Goal: Task Accomplishment & Management: Use online tool/utility

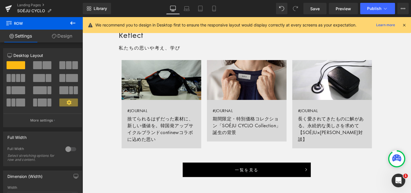
scroll to position [403, 0]
click at [6, 11] on icon at bounding box center [8, 8] width 7 height 14
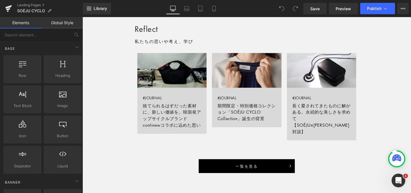
scroll to position [443, 0]
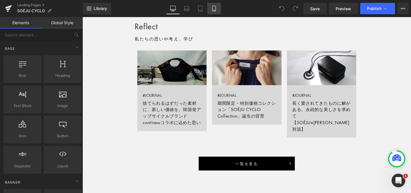
click at [215, 7] on icon at bounding box center [214, 9] width 6 height 6
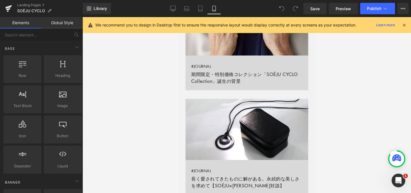
scroll to position [396, 0]
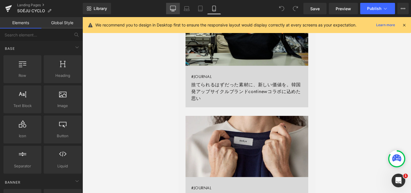
click at [173, 9] on icon at bounding box center [172, 9] width 5 height 0
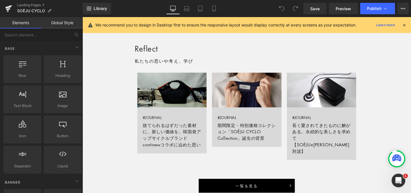
scroll to position [415, 0]
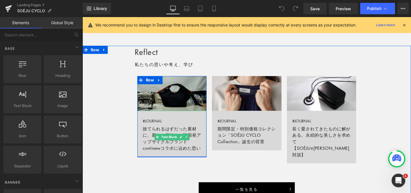
click at [203, 145] on link "#JOURNAL 捨てられるはずだった素材に、新しい価値を。韓国発アップサイクルブランドcontinewコラボに込めた思い" at bounding box center [176, 140] width 73 height 49
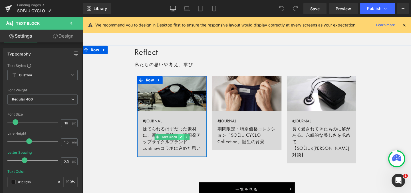
click at [186, 144] on icon at bounding box center [185, 143] width 3 height 3
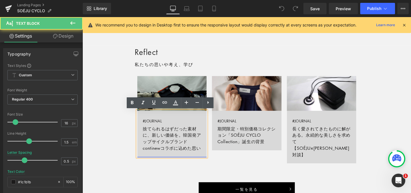
click at [195, 147] on link "#JOURNAL 捨てられるはずだった素材に、新しい価値を。韓国発アップサイクルブランドcontinewコラボに込めた思い" at bounding box center [176, 140] width 73 height 49
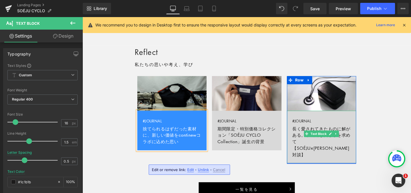
click at [363, 139] on link "#JOURNAL 長く愛されてきたものに解がある。永続的な美しさを求めて【SOÉJU×[PERSON_NAME]対談】" at bounding box center [333, 143] width 73 height 55
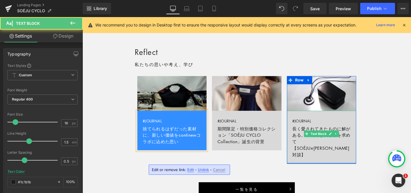
click at [310, 148] on link "#JOURNAL 長く愛されてきたものに解がある。永続的な美しさを求めて【SOÉJU×[PERSON_NAME]対談】" at bounding box center [333, 143] width 73 height 55
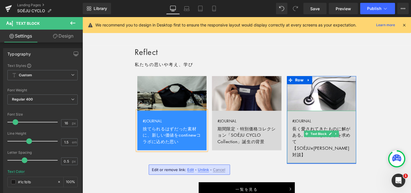
click at [308, 147] on link "#JOURNAL 長く愛されてきたものに解がある。永続的な美しさを求めて【SOÉJU×HASUNAコラボ対談】" at bounding box center [333, 143] width 73 height 55
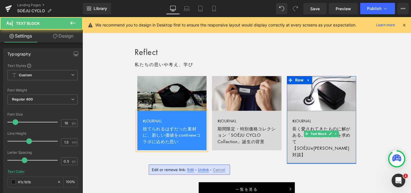
click at [308, 147] on link "#JOURNAL 長く愛されてきたものに解がある。永続的な美しさを求めて【SOÉJU×HASUNAコラボ対談】" at bounding box center [333, 143] width 73 height 55
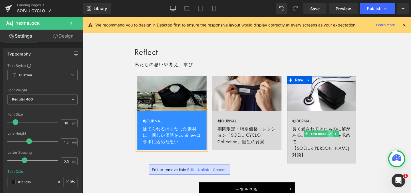
click at [343, 140] on icon at bounding box center [343, 140] width 3 height 3
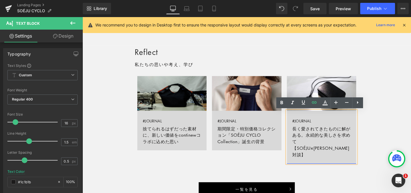
click at [354, 149] on link "#JOURNAL 長く愛されてきたものに解がある。永続的な美しさを求めて【SOÉJU×HASUNAコラボ対談】" at bounding box center [333, 143] width 73 height 55
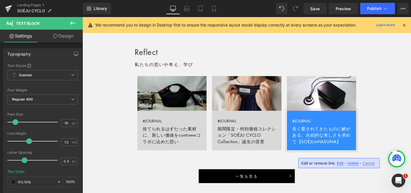
click at [387, 149] on div "Reflect Heading 私たちの思いや考え、学び Text Block Row Image #JOURNAL 捨てられるはずだった素材に、新しい価値を…" at bounding box center [254, 119] width 345 height 145
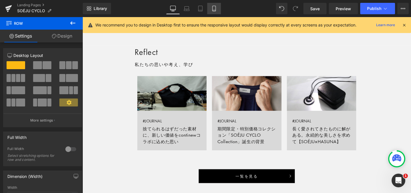
click at [212, 12] on link "Mobile" at bounding box center [214, 8] width 14 height 11
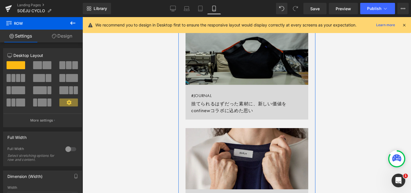
scroll to position [368, 0]
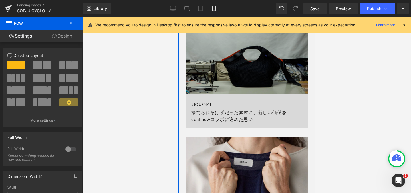
click at [250, 76] on img at bounding box center [246, 63] width 123 height 61
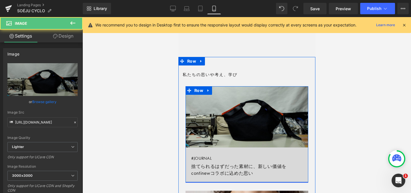
scroll to position [295, 0]
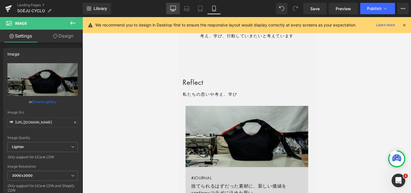
click at [173, 10] on icon at bounding box center [172, 8] width 5 height 4
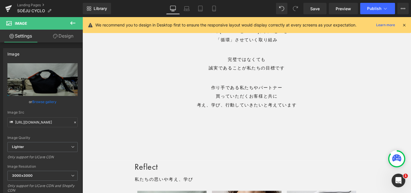
scroll to position [389, 0]
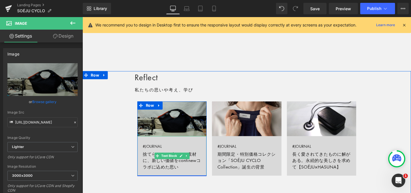
click at [186, 170] on link "#JOURNAL 捨てられるはずだった素材に、新しい価値をcontinewコラボに込めた思い" at bounding box center [176, 164] width 73 height 42
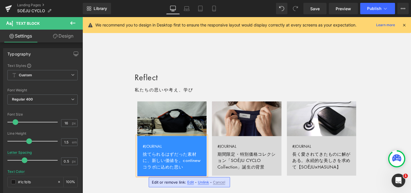
click at [203, 169] on link "#JOURNAL 捨てられるはずだった素材に、新しい価値を。continewコラボに込めた思い" at bounding box center [176, 164] width 73 height 42
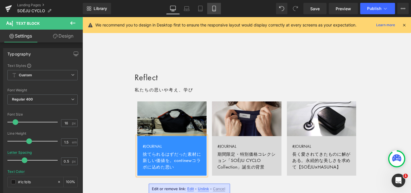
click at [213, 7] on icon at bounding box center [214, 9] width 6 height 6
type input "0.7"
type input "100"
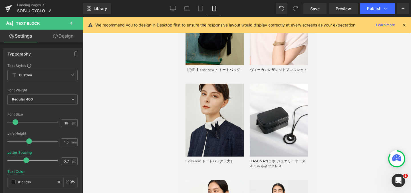
scroll to position [822, 0]
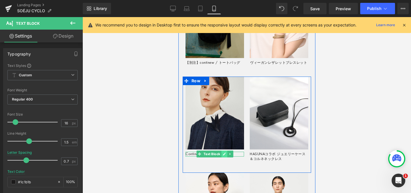
click at [223, 154] on icon at bounding box center [223, 154] width 3 height 3
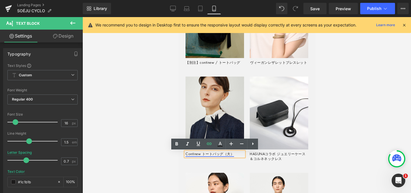
click at [219, 155] on link "Continew トートバッグ（大）" at bounding box center [209, 154] width 49 height 5
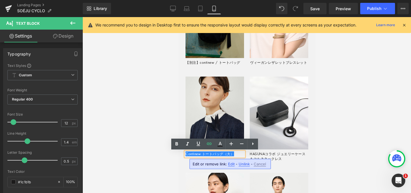
click at [326, 153] on div at bounding box center [246, 105] width 328 height 176
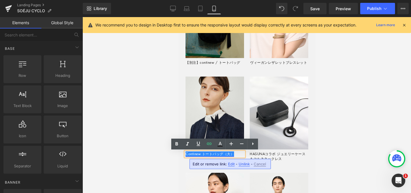
click at [208, 156] on link "Continew トートバッグ（大）" at bounding box center [209, 154] width 49 height 5
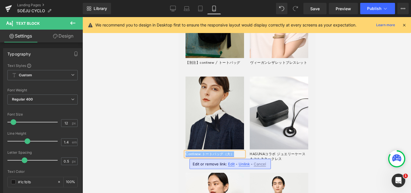
click at [208, 156] on link "Continew トートバッグ（大）" at bounding box center [209, 154] width 49 height 5
click at [326, 155] on div at bounding box center [246, 105] width 328 height 176
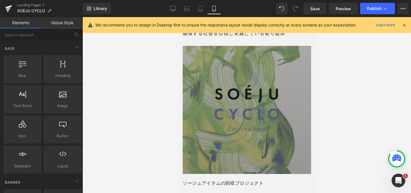
scroll to position [1135, 0]
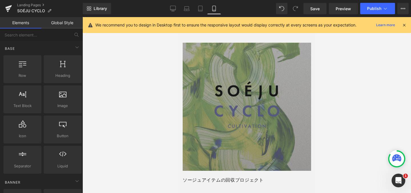
click at [259, 102] on img at bounding box center [246, 107] width 128 height 128
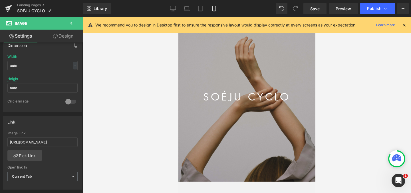
scroll to position [55, 0]
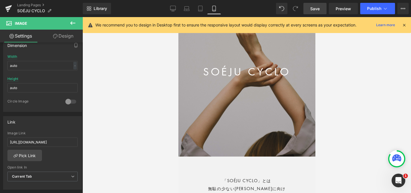
click at [311, 7] on span "Save" at bounding box center [314, 9] width 9 height 6
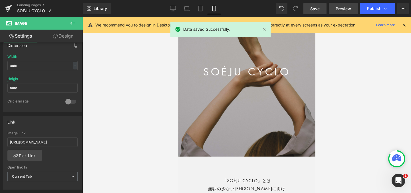
click at [335, 11] on link "Preview" at bounding box center [343, 8] width 29 height 11
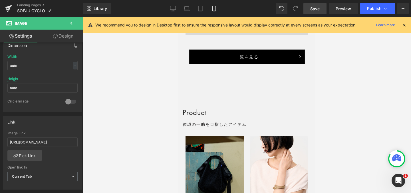
scroll to position [674, 0]
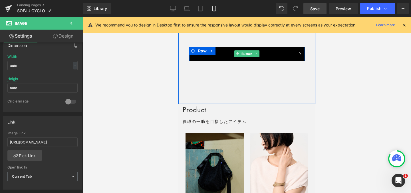
click at [267, 55] on link "一覧を見る" at bounding box center [247, 54] width 116 height 15
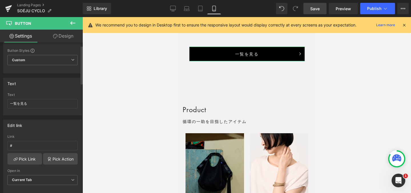
scroll to position [16, 0]
click at [20, 145] on input "#" at bounding box center [42, 144] width 70 height 9
type input "https://store.soeju.com/collections/soeju-cyclo-product"
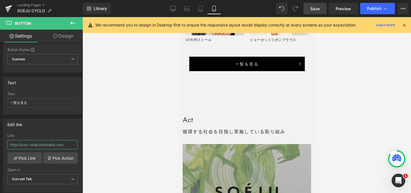
scroll to position [1039, 0]
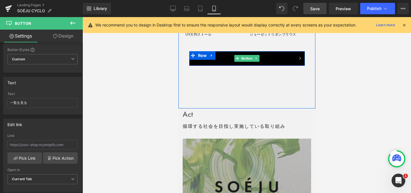
click at [267, 60] on link "一覧を見る" at bounding box center [247, 58] width 116 height 15
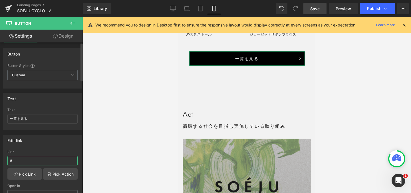
click at [30, 161] on input "#" at bounding box center [42, 160] width 70 height 9
type input "https://store.soeju.com/collections/soeju-cyclo-product"
click at [312, 7] on span "Save" at bounding box center [314, 9] width 9 height 6
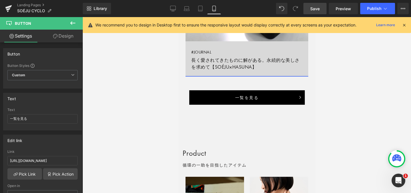
scroll to position [631, 0]
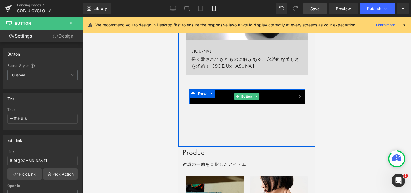
click at [271, 97] on link "一覧を見る" at bounding box center [247, 97] width 116 height 15
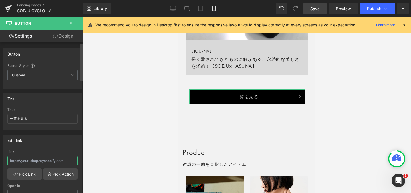
click at [19, 163] on input "text" at bounding box center [42, 160] width 70 height 9
paste input "https://store.soeju.com/blogs/journal/tagged/tag_CYCLO"
type input "https://store.soeju.com/blogs/journal/tagged/tag_CYCLO"
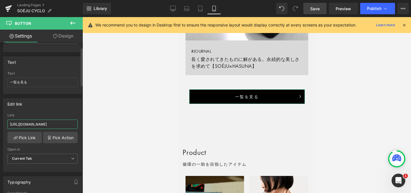
scroll to position [45, 0]
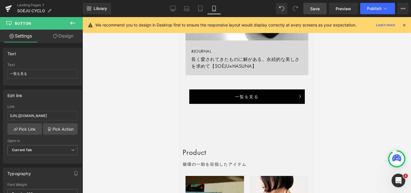
click at [151, 133] on div at bounding box center [246, 105] width 328 height 176
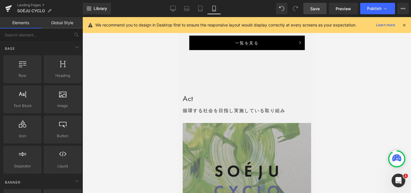
scroll to position [992, 0]
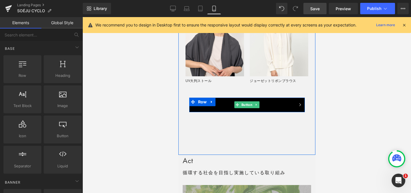
click at [281, 109] on link "一覧を見る" at bounding box center [247, 105] width 116 height 15
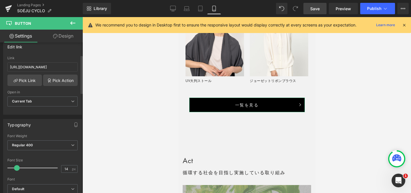
scroll to position [135, 0]
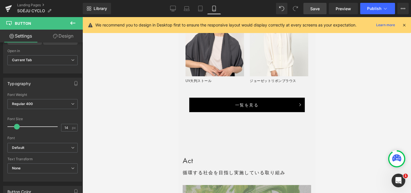
click at [315, 11] on link "Save" at bounding box center [314, 8] width 23 height 11
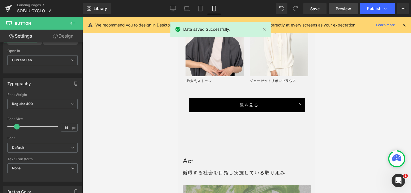
click at [333, 10] on link "Preview" at bounding box center [343, 8] width 29 height 11
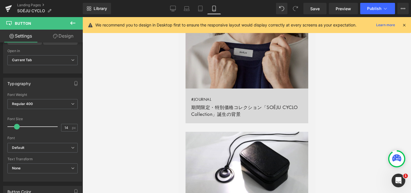
scroll to position [465, 0]
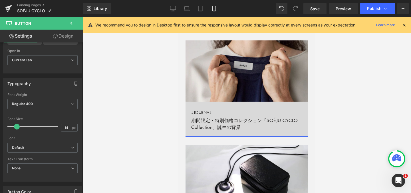
click at [246, 110] on link "#JOURNAL 期間限定・特別価格コレクション「SOÉJU CYCLO Collection」誕生の背景" at bounding box center [246, 119] width 123 height 35
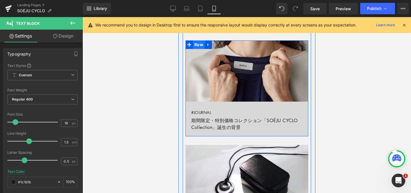
click at [198, 43] on span "Row" at bounding box center [199, 45] width 12 height 9
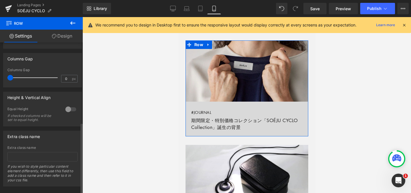
scroll to position [169, 0]
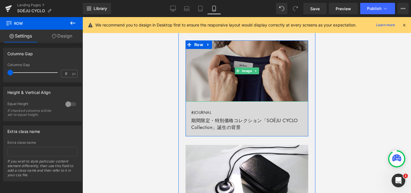
click at [217, 53] on img at bounding box center [246, 71] width 123 height 61
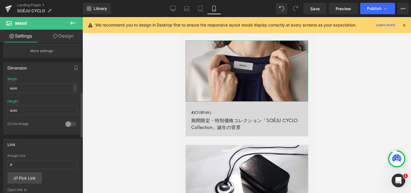
scroll to position [170, 0]
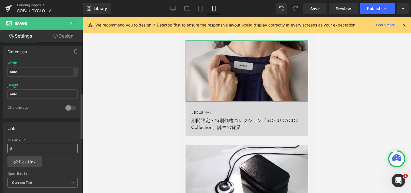
click at [38, 152] on input "#" at bounding box center [42, 148] width 70 height 9
type input "https://store.soeju.com/blogs/journal/about-soeju-cyclo"
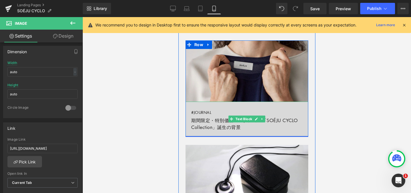
click at [259, 129] on link "#JOURNAL 期間限定・特別価格コレクション「SOÉJU CYCLO Collection」誕生の背景" at bounding box center [246, 119] width 123 height 35
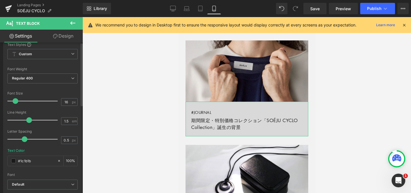
scroll to position [0, 0]
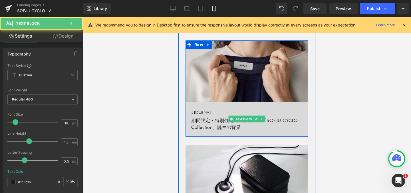
click at [219, 127] on link "#JOURNAL 期間限定・特別価格コレクション「SOÉJU CYCLO Collection」誕生の背景" at bounding box center [246, 119] width 123 height 35
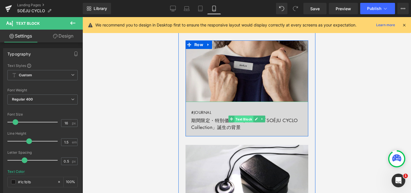
click at [238, 119] on span "Text Block" at bounding box center [243, 119] width 19 height 7
click at [191, 106] on link "#JOURNAL 期間限定・特別価格コレクション「SOÉJU CYCLO Collection」誕生の背景" at bounding box center [246, 119] width 123 height 35
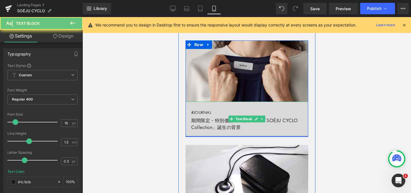
click at [191, 106] on link "#JOURNAL 期間限定・特別価格コレクション「SOÉJU CYCLO Collection」誕生の背景" at bounding box center [246, 119] width 123 height 35
click at [193, 120] on link "#JOURNAL 期間限定・特別価格コレクション「SOÉJU CYCLO Collection」誕生の背景" at bounding box center [246, 119] width 123 height 35
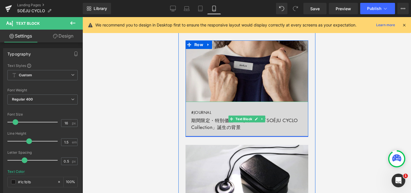
click at [204, 120] on link "#JOURNAL 期間限定・特別価格コレクション「SOÉJU CYCLO Collection」誕生の背景" at bounding box center [246, 119] width 123 height 35
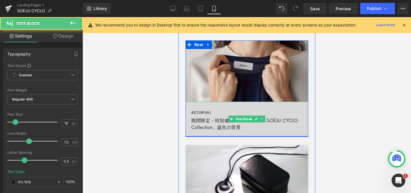
click at [204, 120] on link "#JOURNAL 期間限定・特別価格コレクション「SOÉJU CYCLO Collection」誕生の背景" at bounding box center [246, 119] width 123 height 35
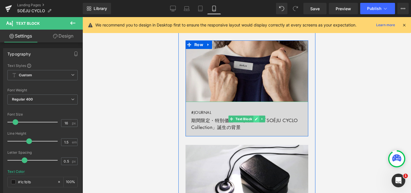
click at [255, 120] on icon at bounding box center [256, 119] width 3 height 3
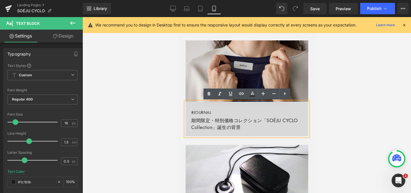
click at [351, 92] on div at bounding box center [246, 105] width 328 height 176
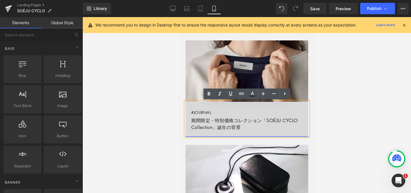
click at [279, 123] on link "#JOURNAL 期間限定・特別価格コレクション「SOÉJU CYCLO Collection」誕生の背景" at bounding box center [246, 119] width 123 height 35
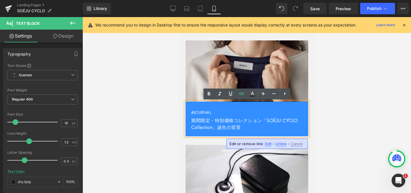
click at [267, 145] on span "Edit" at bounding box center [268, 144] width 7 height 5
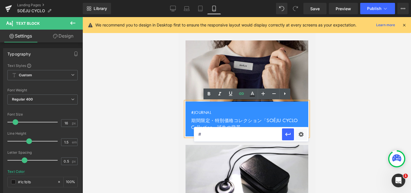
click at [229, 132] on input "#" at bounding box center [238, 135] width 88 height 14
paste input "https://store.soeju.com/blogs/journal/about-soeju-cyclo"
type input "https://store.soeju.com/blogs/journal/about-soeju-cyclo"
click at [286, 136] on icon "button" at bounding box center [287, 134] width 7 height 7
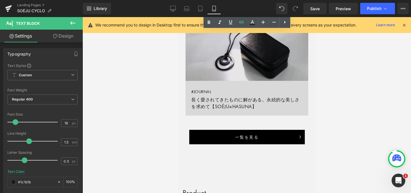
scroll to position [595, 0]
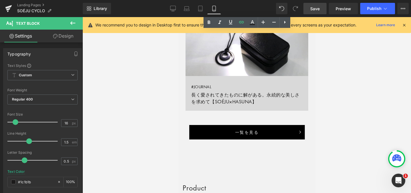
click at [310, 10] on span "Save" at bounding box center [314, 9] width 9 height 6
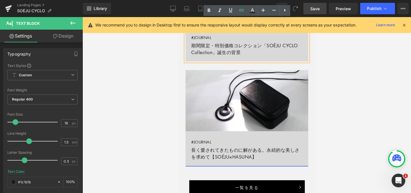
scroll to position [559, 0]
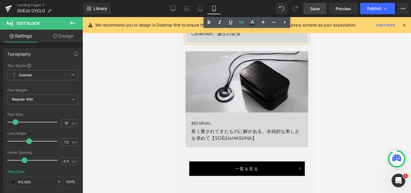
click at [245, 95] on img at bounding box center [246, 81] width 123 height 61
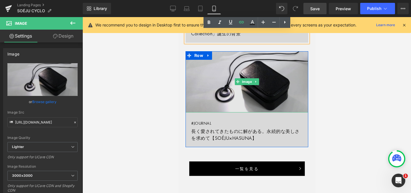
click at [256, 91] on img at bounding box center [246, 81] width 123 height 61
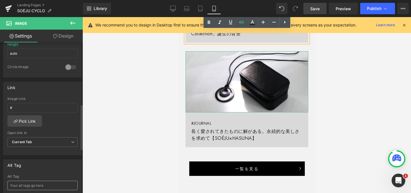
scroll to position [207, 0]
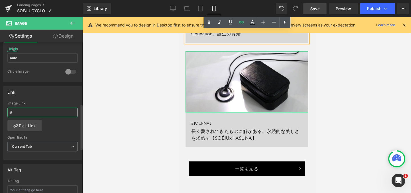
click at [35, 114] on input "#" at bounding box center [42, 112] width 70 height 9
type input "https://store.soeju.com/blogs/journal/soeju-hasuna"
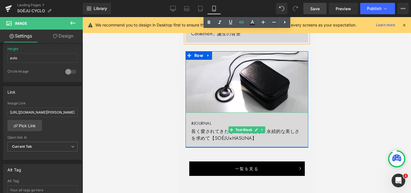
click at [282, 123] on link "#JOURNAL 長く愛されてきたものに解がある。永続的な美しさを求めて【SOÉJU×HASUNA】" at bounding box center [246, 130] width 123 height 35
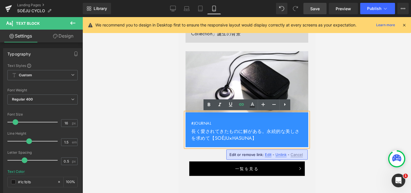
click at [268, 154] on span "Edit" at bounding box center [268, 155] width 7 height 5
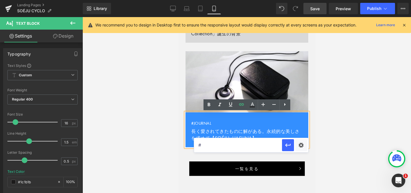
click at [213, 146] on input "#" at bounding box center [238, 145] width 88 height 14
paste input "https://store.soeju.com/blogs/journal/soeju-hasuna"
type input "https://store.soeju.com/blogs/journal/soeju-hasuna"
click at [288, 145] on icon "button" at bounding box center [287, 145] width 5 height 3
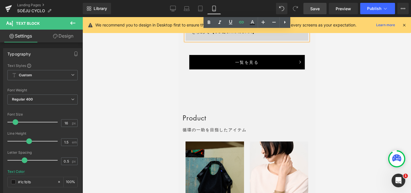
scroll to position [719, 0]
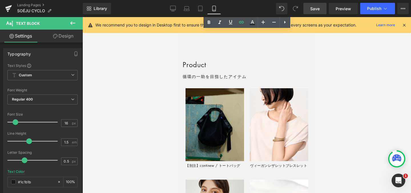
click at [315, 11] on span "Save" at bounding box center [314, 9] width 9 height 6
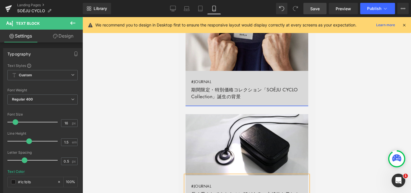
scroll to position [516, 0]
